Goal: Navigation & Orientation: Find specific page/section

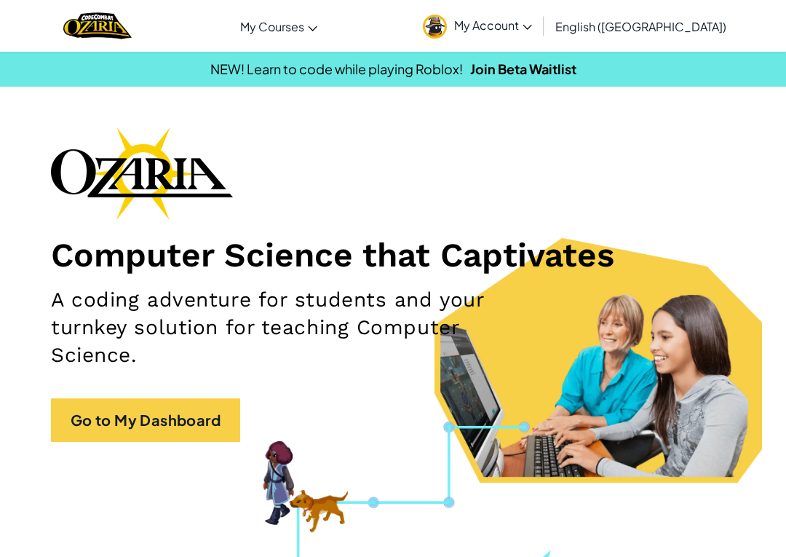
click at [78, 432] on link "Go to My Dashboard" at bounding box center [145, 420] width 189 height 44
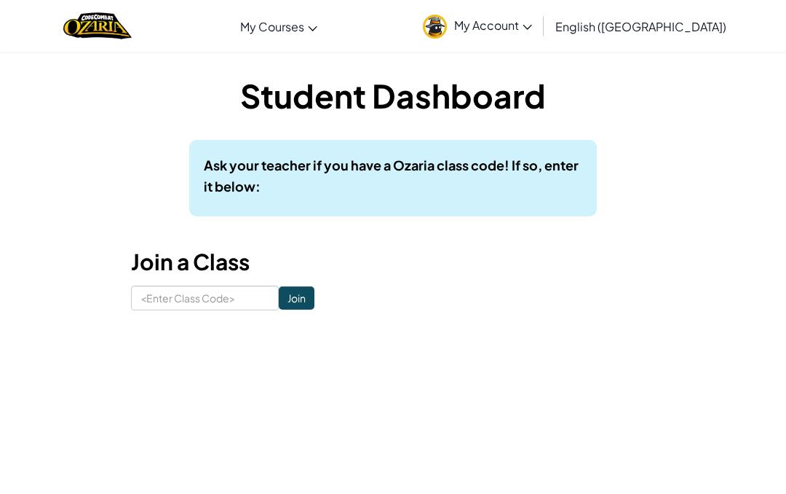
click at [540, 39] on link "My Account" at bounding box center [478, 26] width 124 height 46
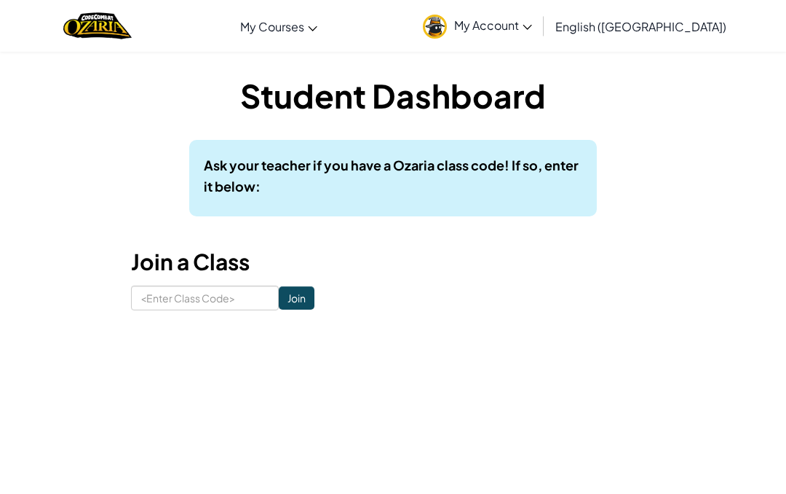
click at [0, 0] on link "CodeCombat Classroom" at bounding box center [0, 0] width 0 height 0
